Goal: Task Accomplishment & Management: Use online tool/utility

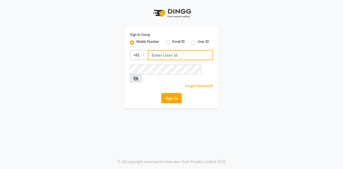
type input "7406301490"
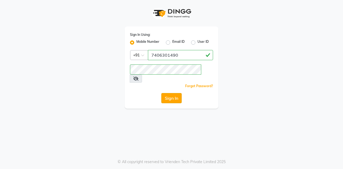
click at [164, 93] on button "Sign In" at bounding box center [171, 98] width 20 height 10
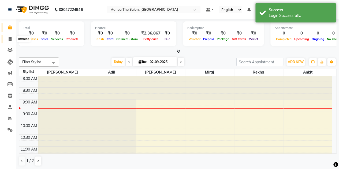
click at [11, 39] on icon at bounding box center [10, 39] width 3 height 4
select select "7688"
select select "service"
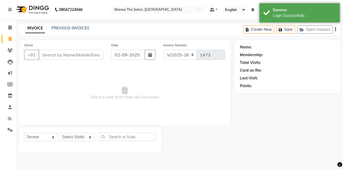
click at [67, 25] on div "INVOICE PREVIOUS INVOICES Create New Save Open Invoices" at bounding box center [179, 29] width 321 height 13
click at [71, 30] on link "PREVIOUS INVOICES" at bounding box center [70, 28] width 38 height 5
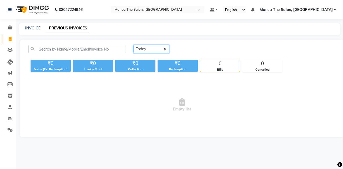
click at [165, 48] on select "[DATE] [DATE] Custom Range" at bounding box center [151, 49] width 36 height 8
select select "[DATE]"
click at [133, 45] on select "[DATE] [DATE] Custom Range" at bounding box center [151, 49] width 36 height 8
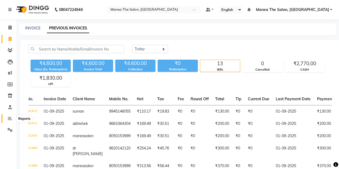
click at [10, 118] on icon at bounding box center [10, 119] width 4 height 4
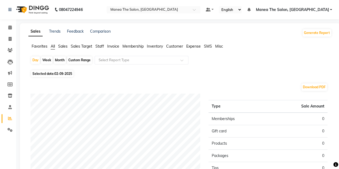
click at [60, 61] on div "Month" at bounding box center [60, 60] width 12 height 7
select select "9"
select select "2025"
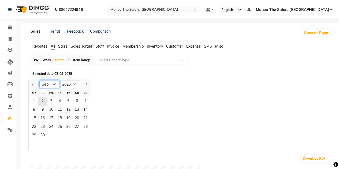
click at [52, 85] on select "Jan Feb Mar Apr May Jun [DATE] Aug Sep Oct Nov Dec" at bounding box center [49, 84] width 20 height 8
select select "8"
click at [39, 80] on select "Jan Feb Mar Apr May Jun [DATE] Aug Sep Oct Nov Dec" at bounding box center [49, 84] width 20 height 8
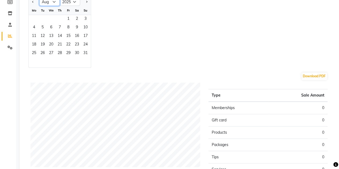
scroll to position [81, 0]
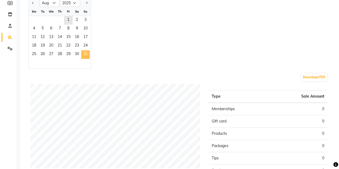
click at [83, 57] on span "31" at bounding box center [85, 54] width 9 height 9
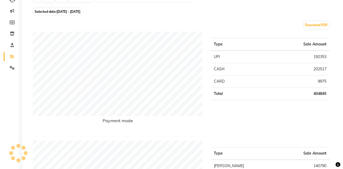
scroll to position [0, 0]
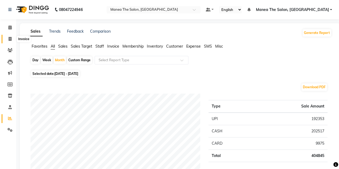
click at [10, 40] on icon at bounding box center [10, 39] width 3 height 4
select select "service"
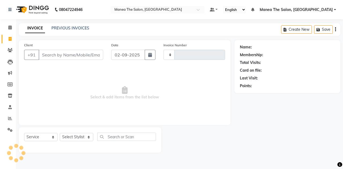
type input "1473"
select select "7688"
